Goal: Information Seeking & Learning: Learn about a topic

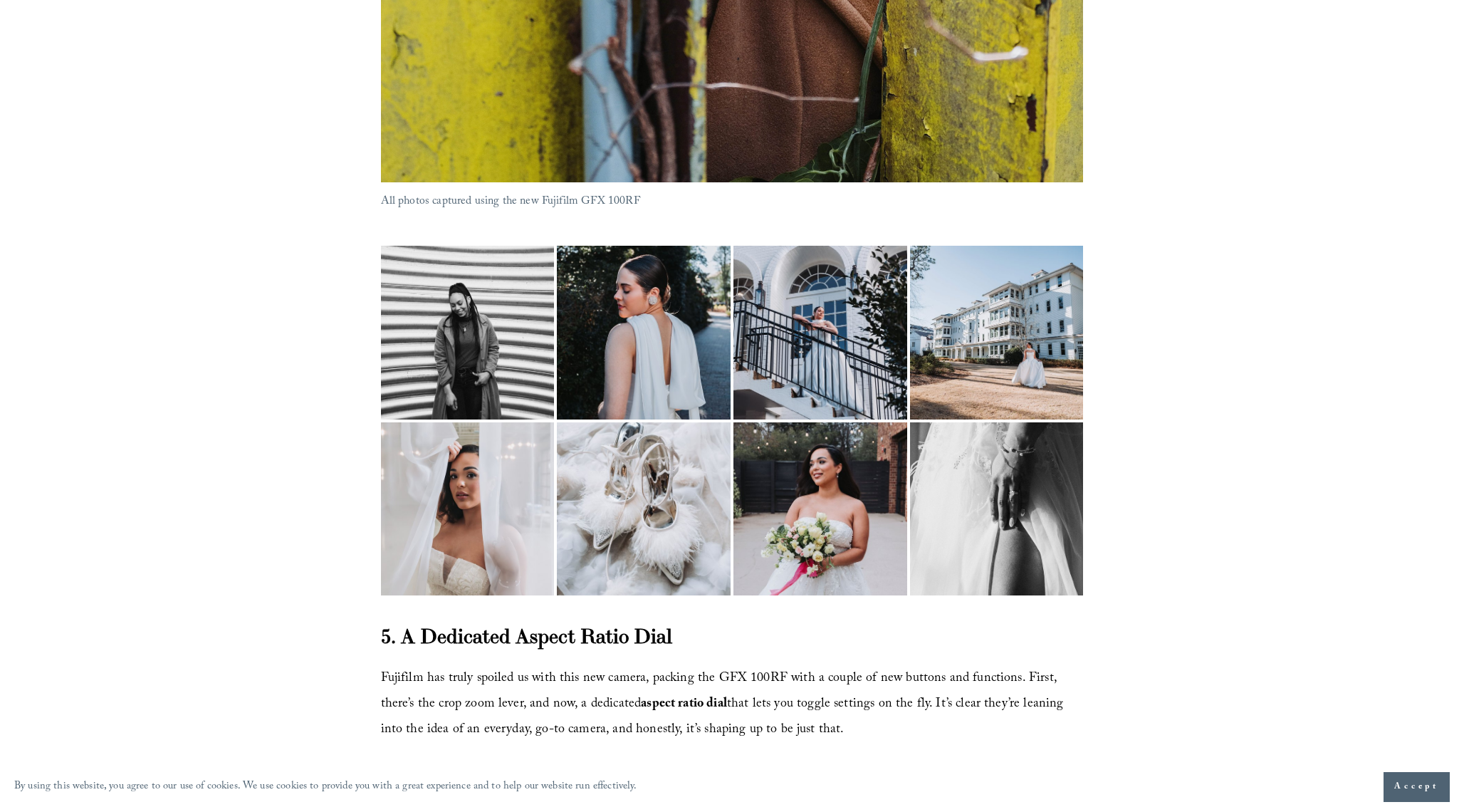
scroll to position [4831, 0]
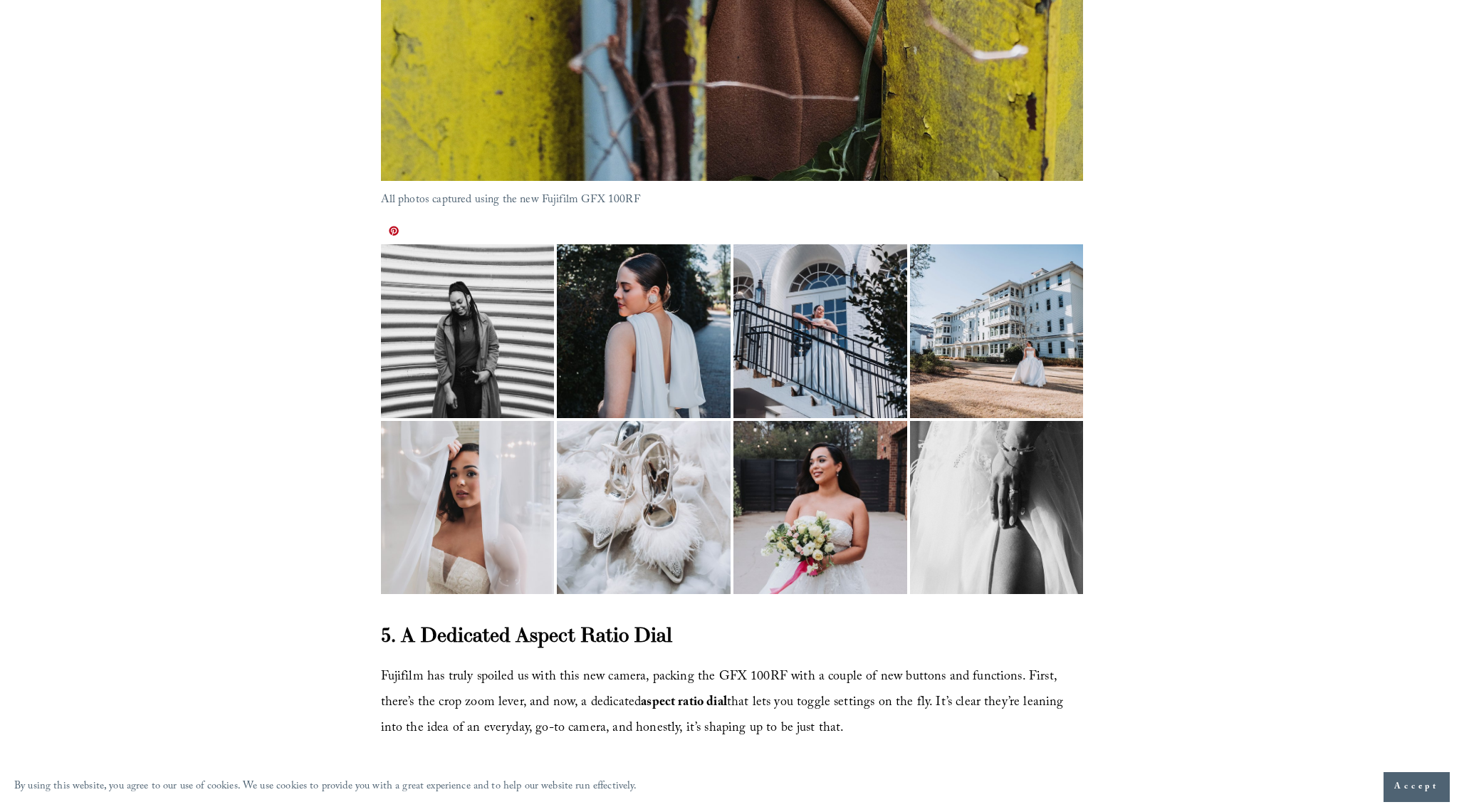
click at [450, 313] on img at bounding box center [468, 303] width 174 height 231
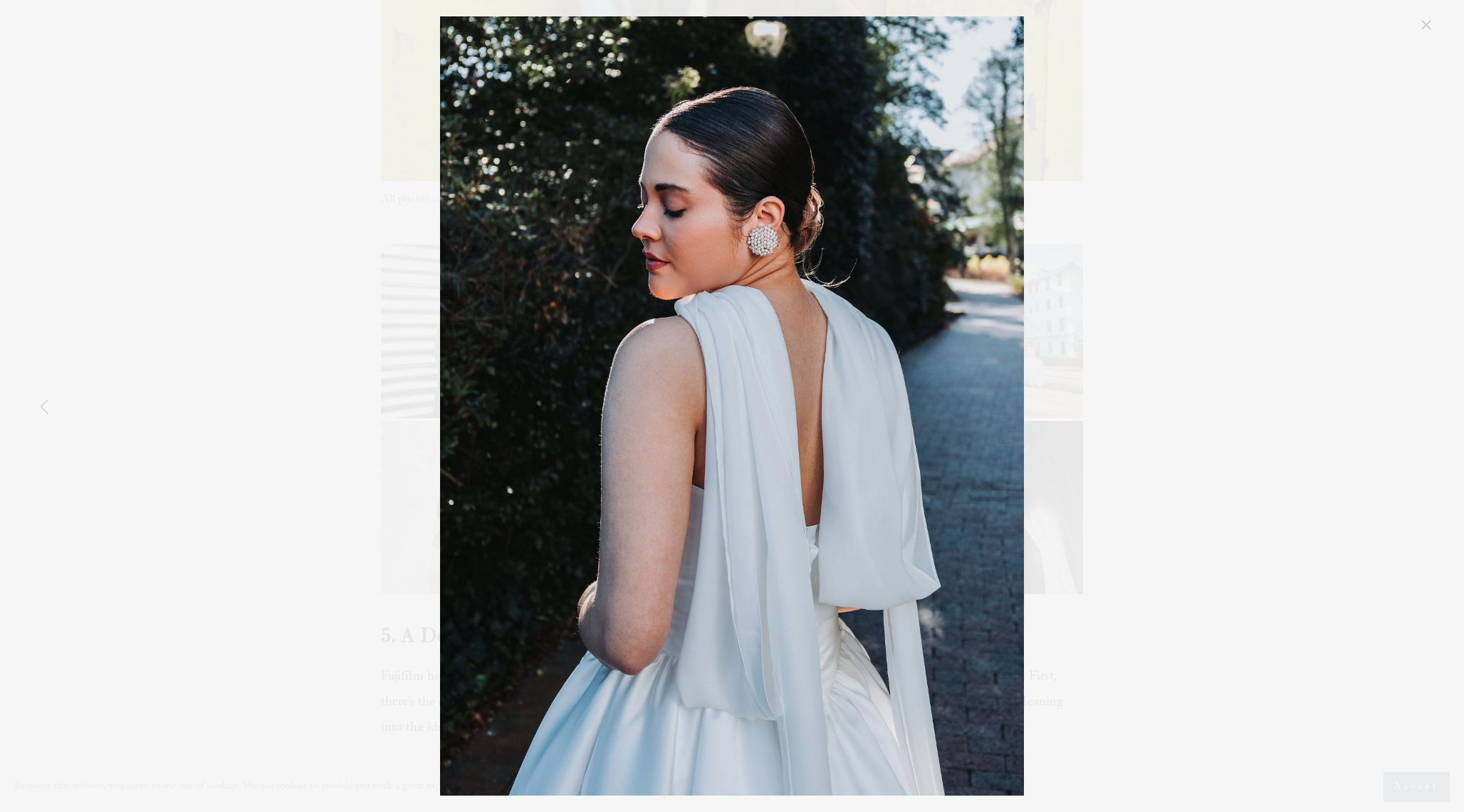
click at [226, 380] on div "fujifilm-gfx100rf-review-for-wedding-photographers-1.jpg" at bounding box center [732, 406] width 1406 height 779
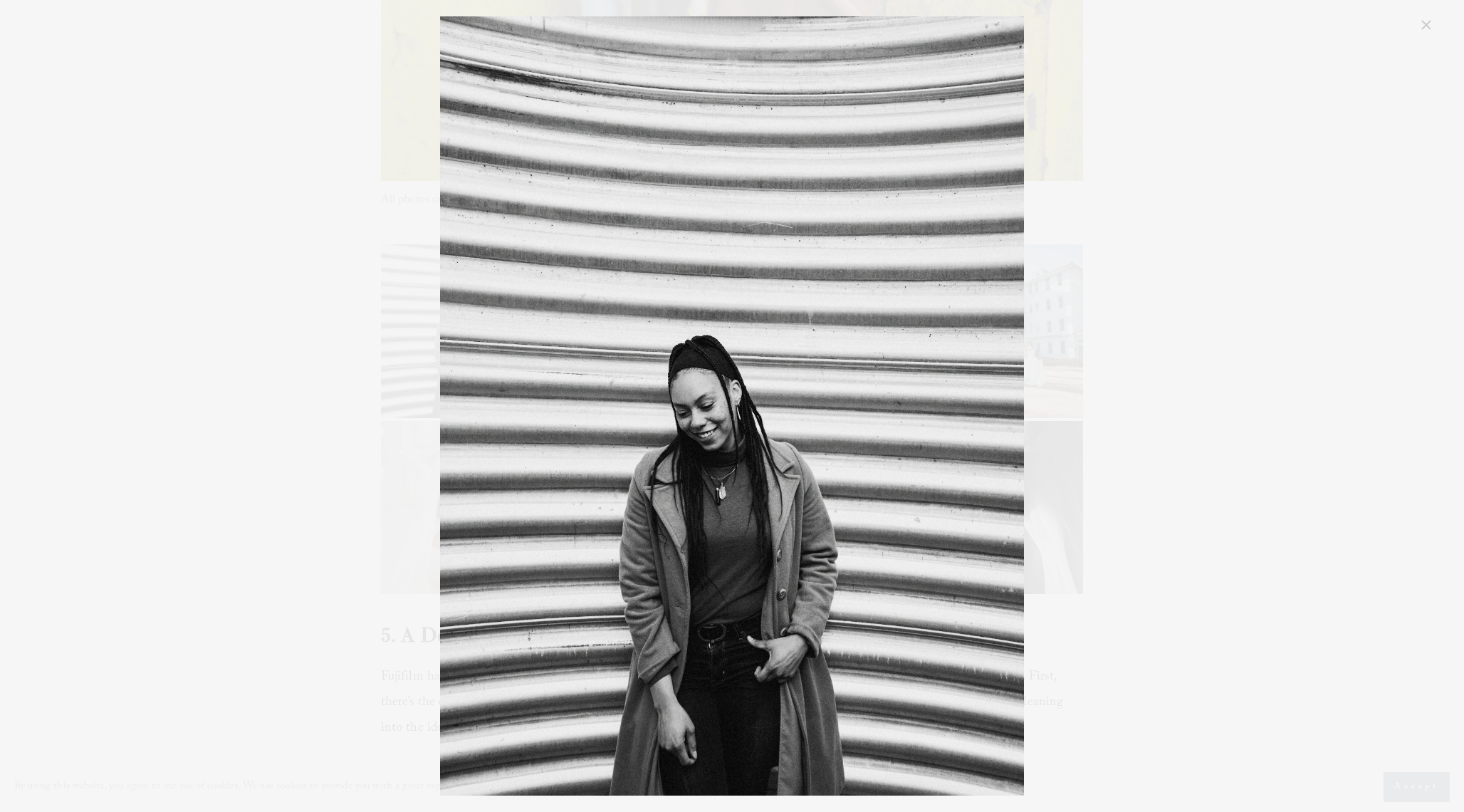
click at [226, 380] on div "fujifilm-gfx100rf-review-photos-3.jpg" at bounding box center [732, 406] width 1406 height 779
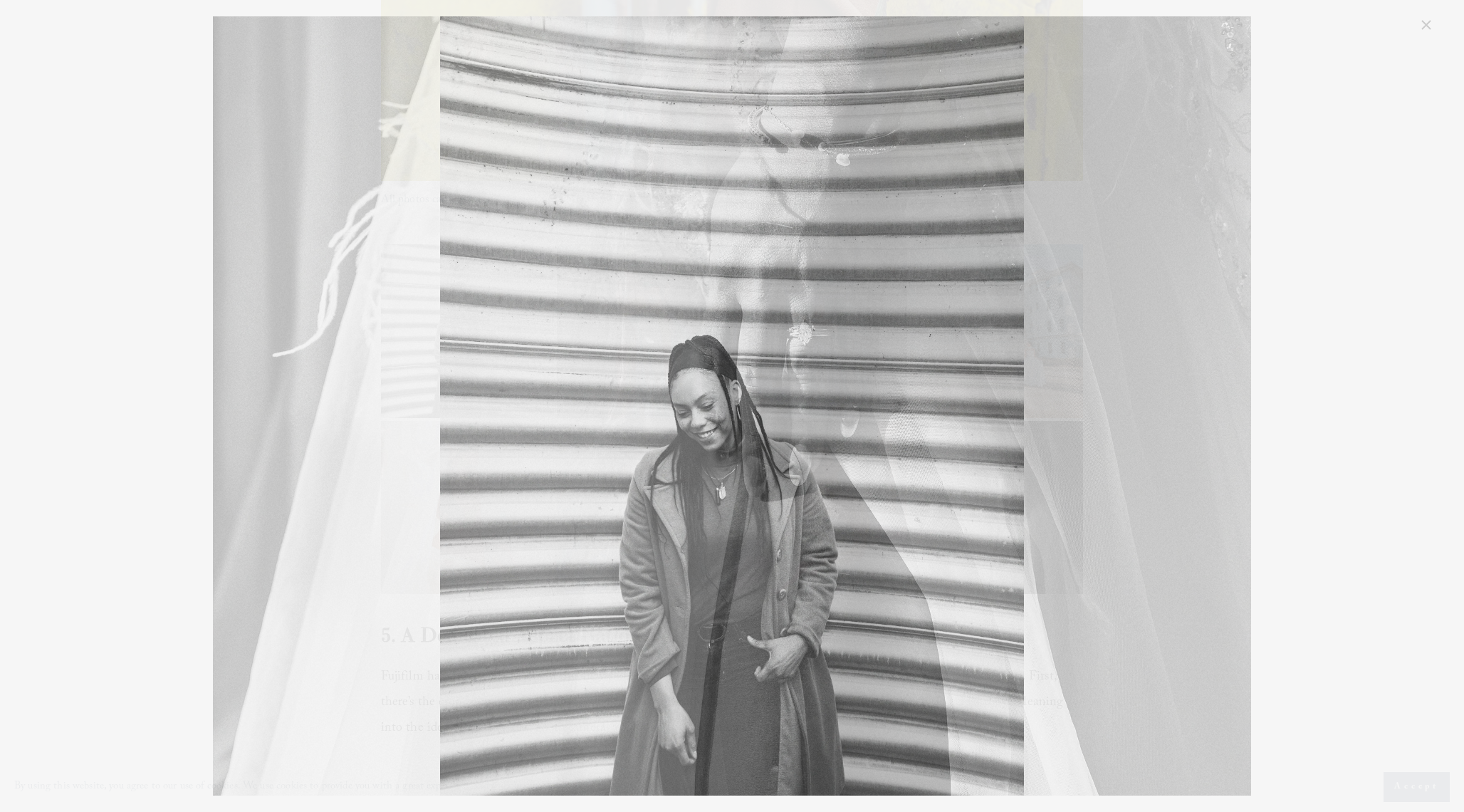
click at [226, 380] on img "Gallery" at bounding box center [732, 406] width 1039 height 779
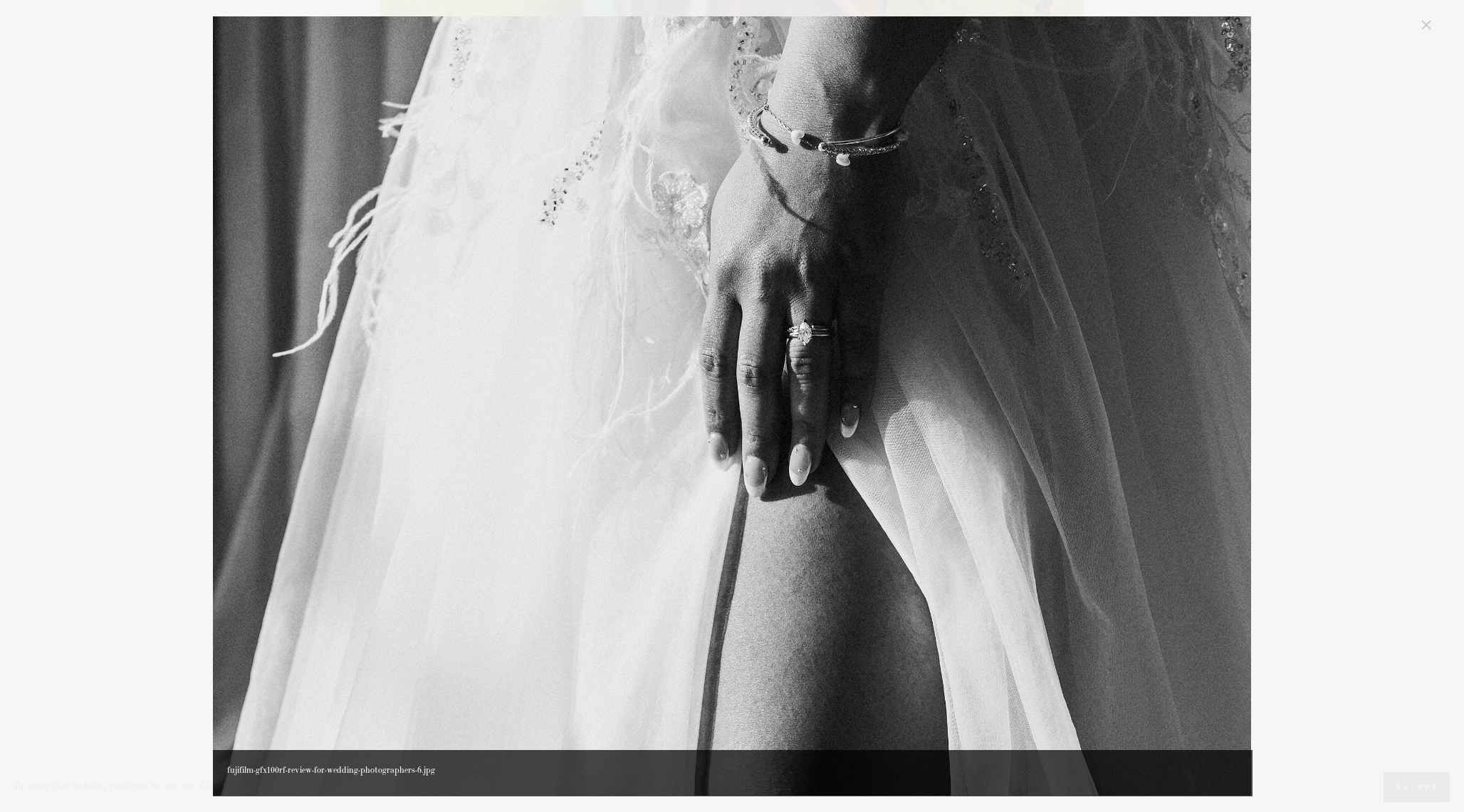
click at [226, 380] on img "Gallery" at bounding box center [732, 406] width 1039 height 779
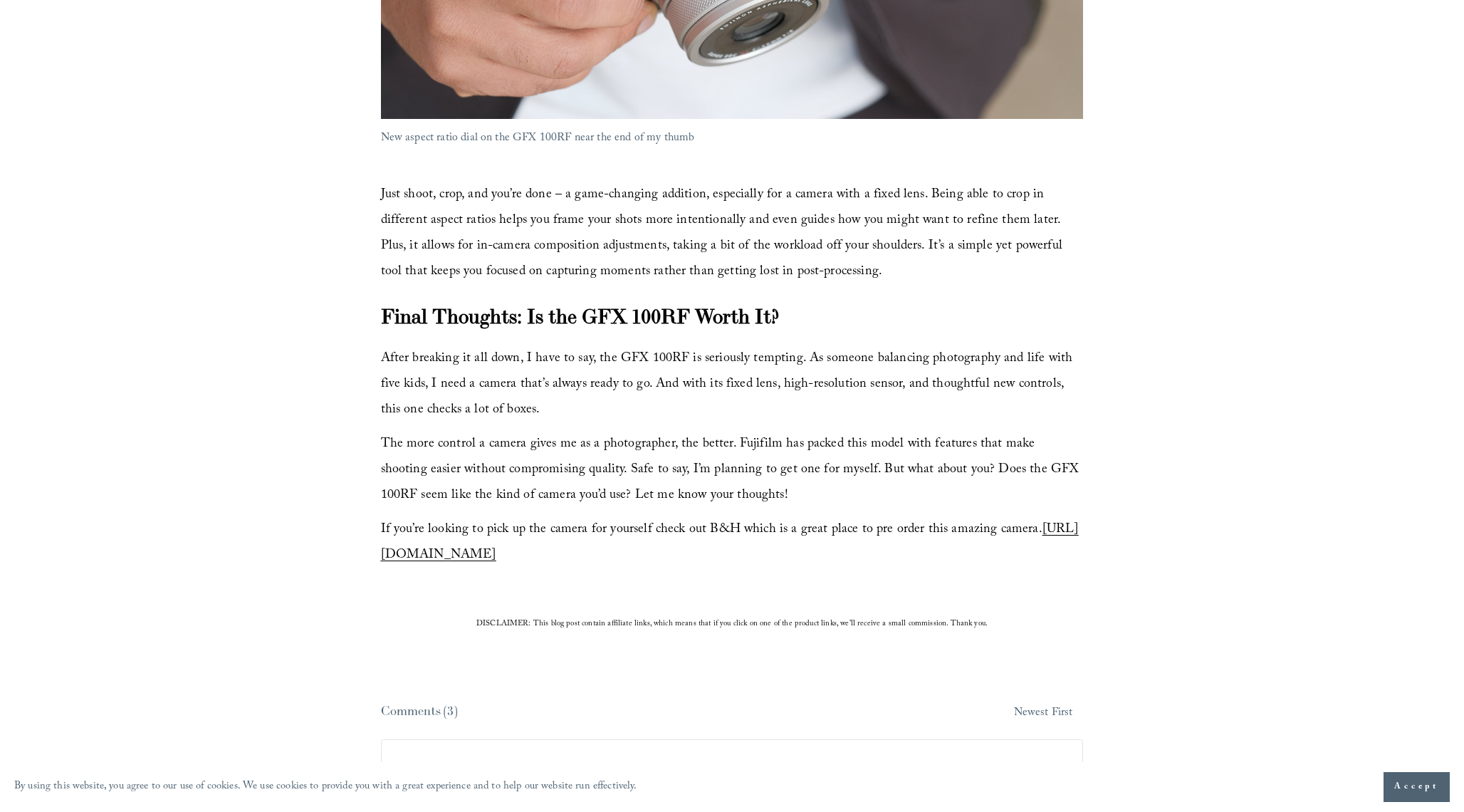
scroll to position [5930, 0]
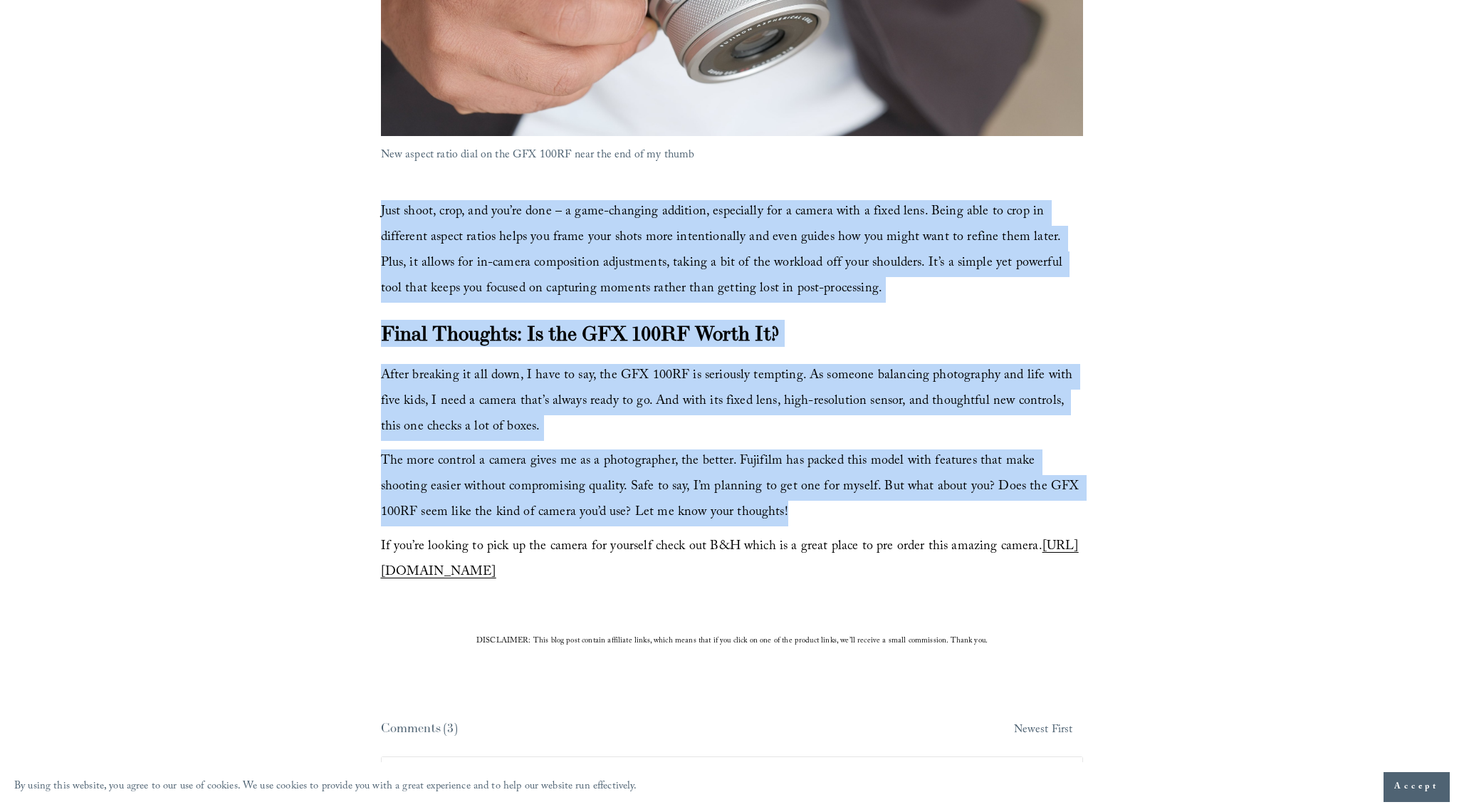
drag, startPoint x: 381, startPoint y: 179, endPoint x: 1065, endPoint y: 496, distance: 753.9
click at [1065, 496] on div "Just shoot, crop, and you’re done – a game-changing addition, especially for a …" at bounding box center [732, 393] width 702 height 386
copy div "Lore ipsum, dolo, sit ame’co adip – e sedd-eiusmodt incididu, utlaboreet dol m …"
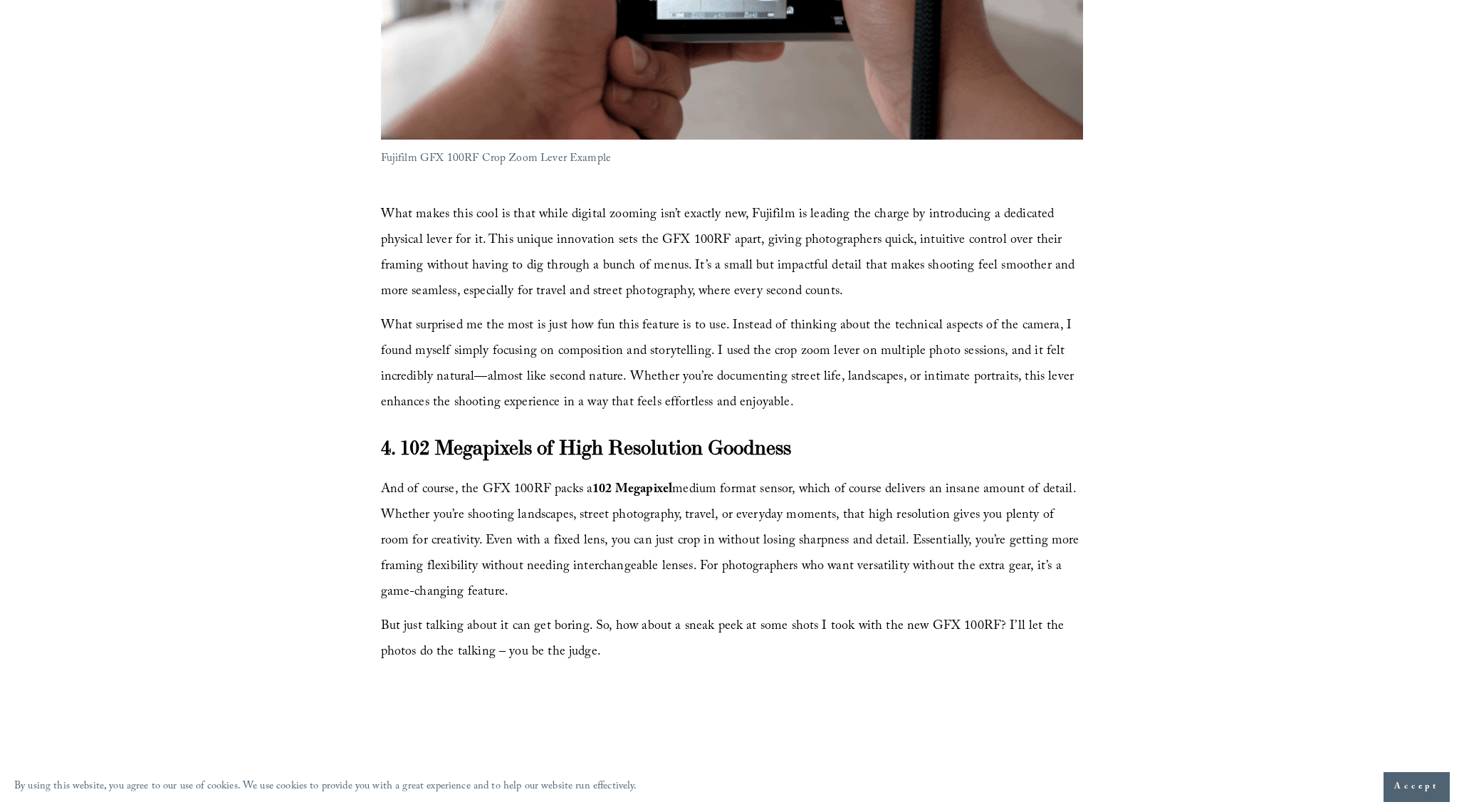
scroll to position [3312, 0]
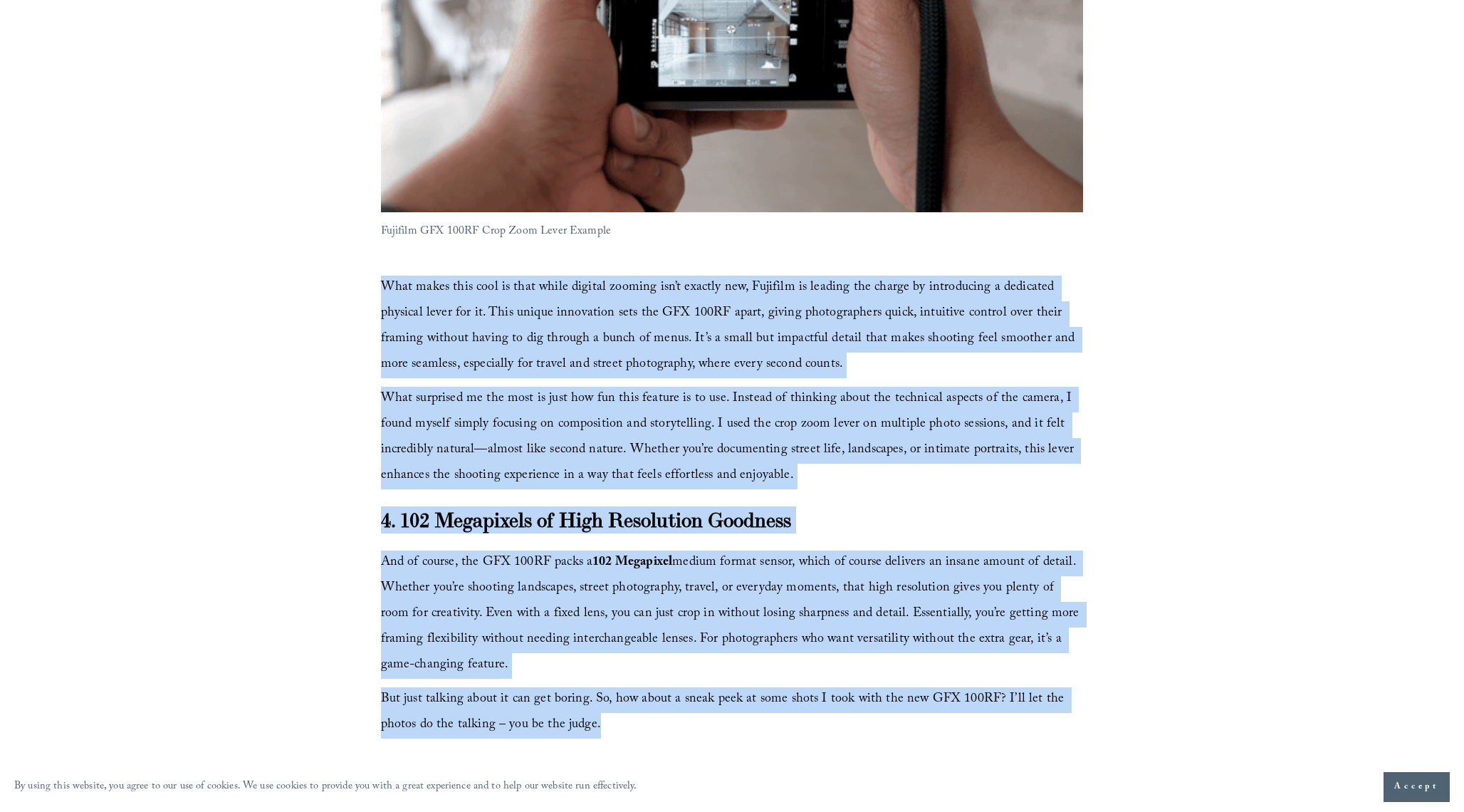
drag, startPoint x: 376, startPoint y: 254, endPoint x: 767, endPoint y: 692, distance: 587.1
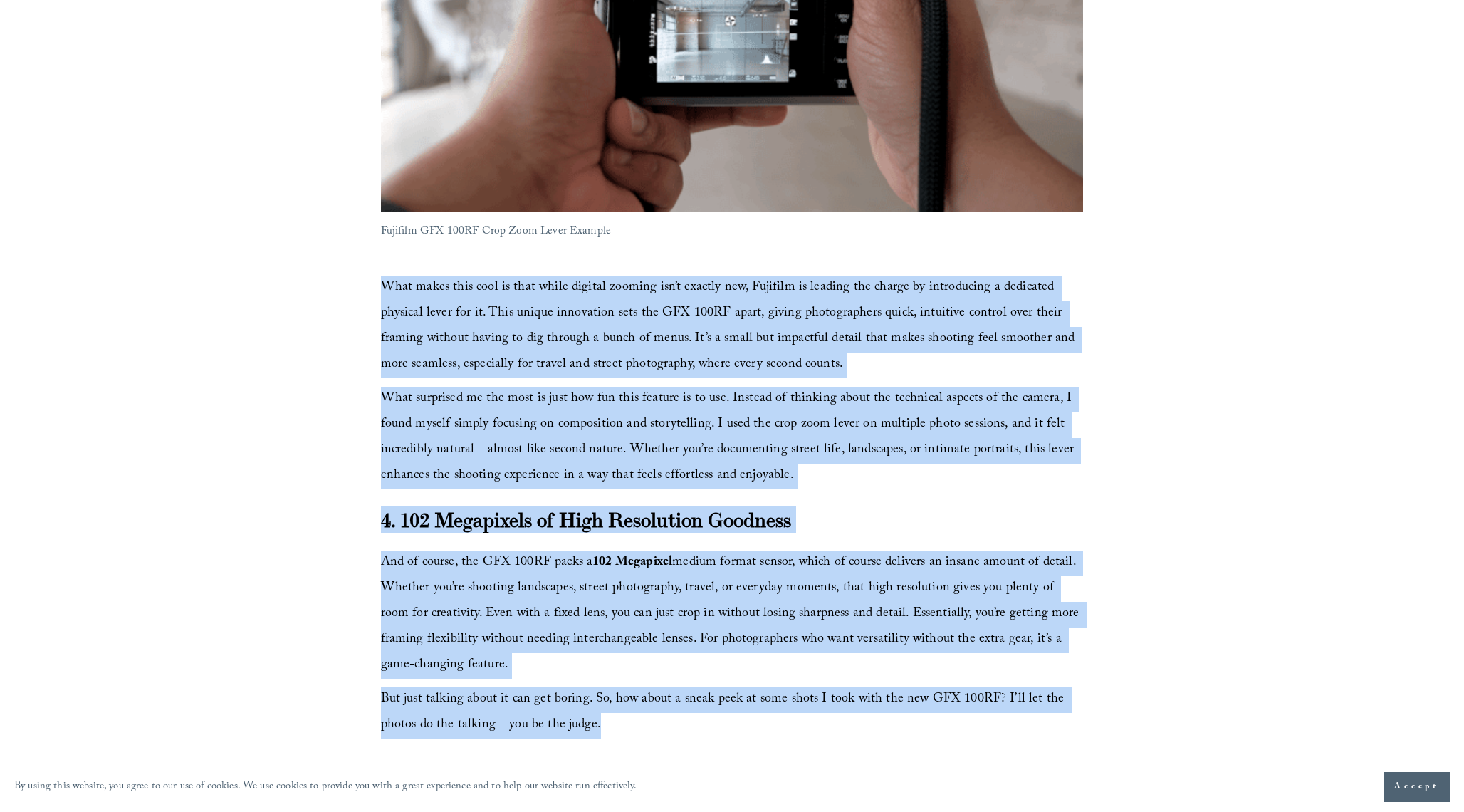
click at [767, 692] on div "What makes this cool is that while digital zooming isn’t exactly new, Fujifilm …" at bounding box center [732, 507] width 727 height 487
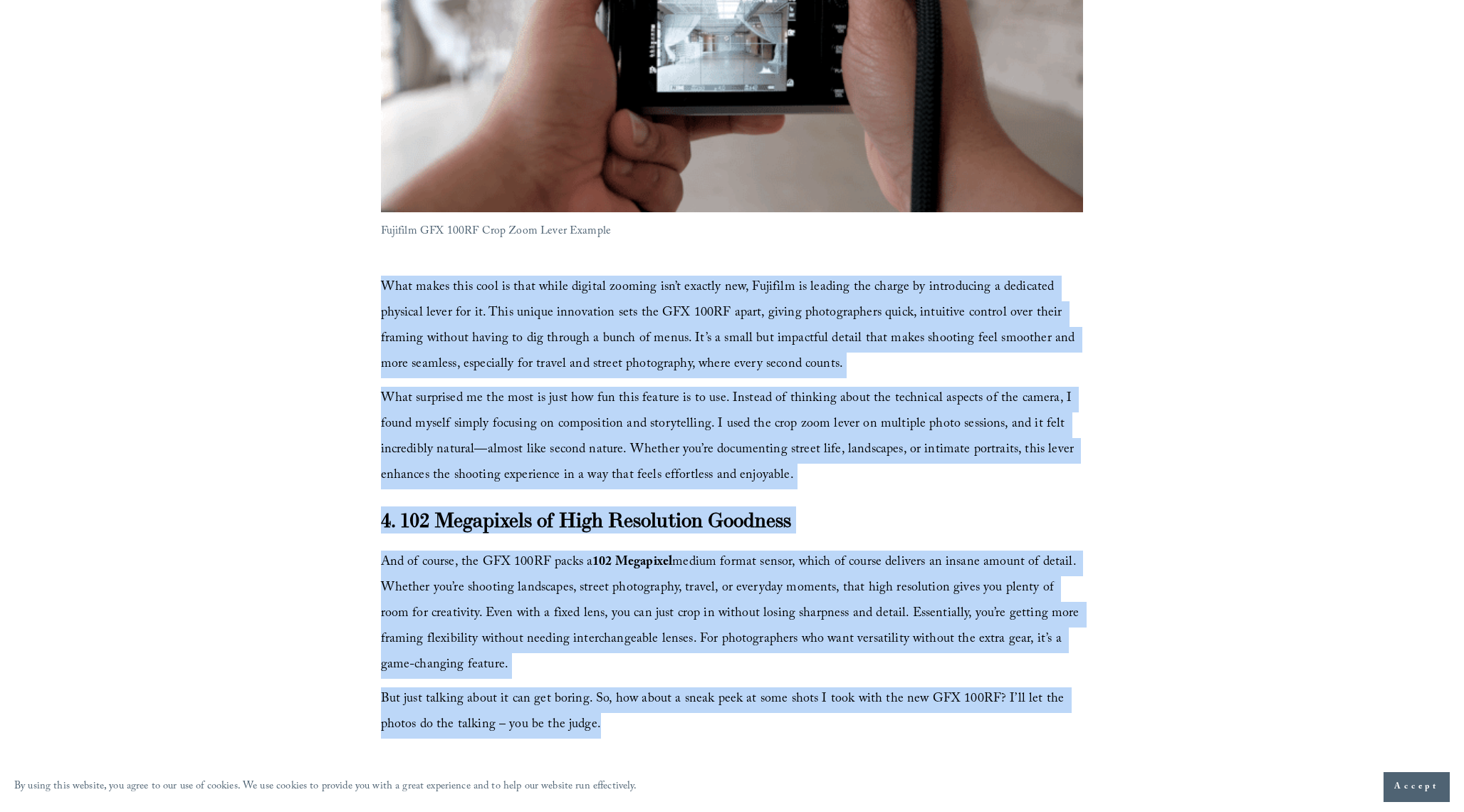
copy div "What makes this cool is that while digital zooming isn’t exactly new, Fujifilm …"
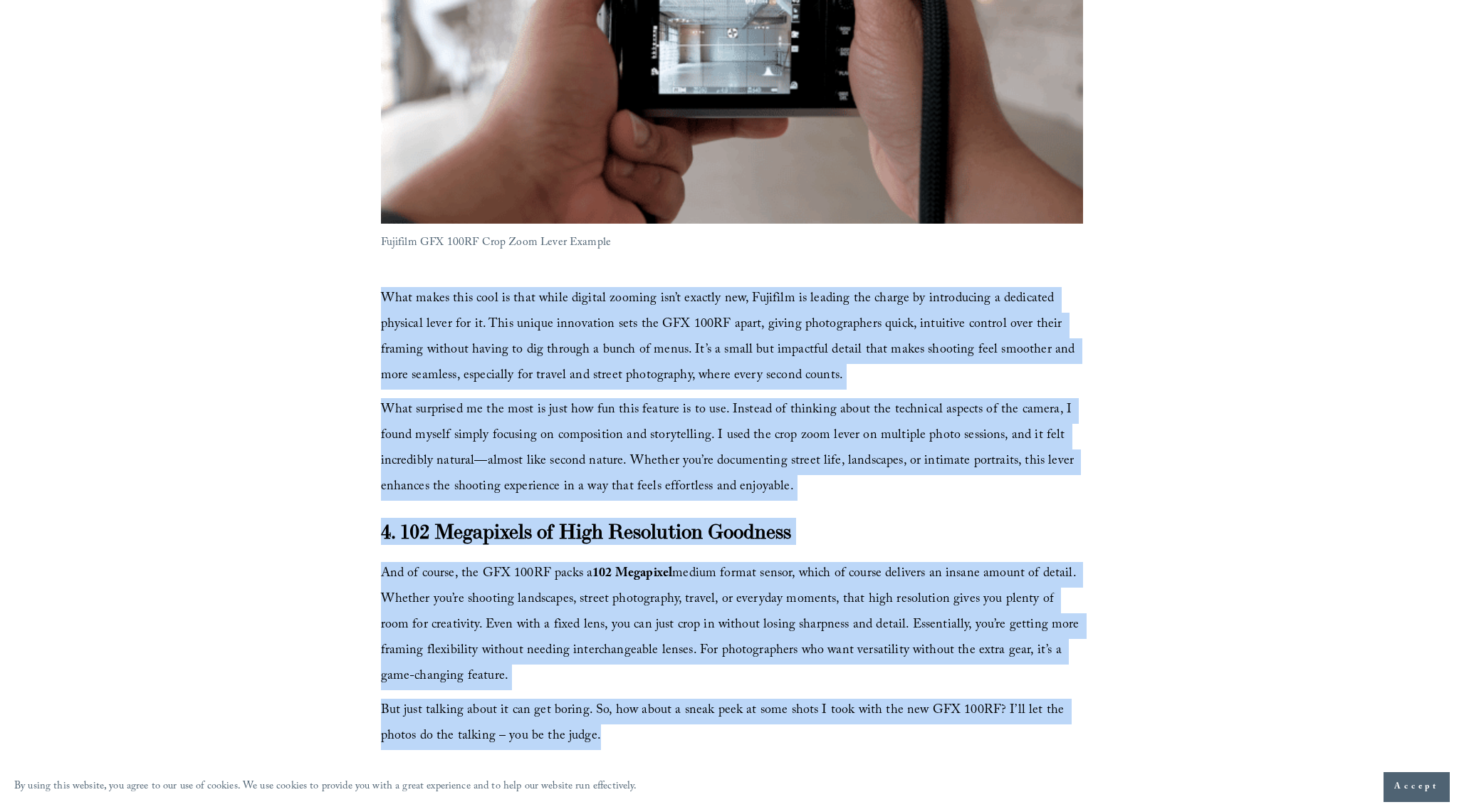
scroll to position [3298, 0]
